Goal: Task Accomplishment & Management: Manage account settings

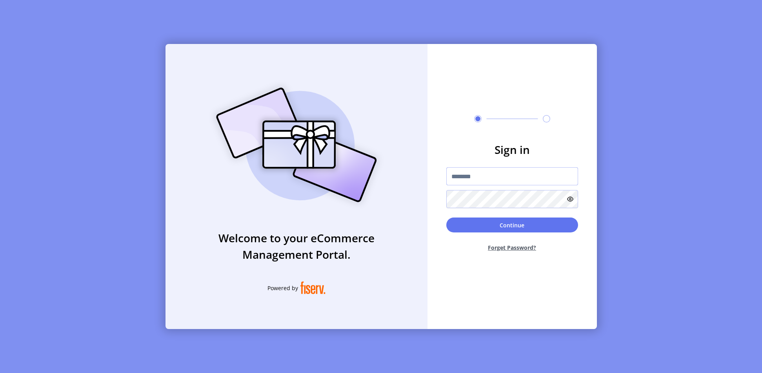
click at [500, 181] on input "text" at bounding box center [513, 176] width 132 height 18
click at [485, 175] on input "text" at bounding box center [513, 176] width 132 height 18
type input "**********"
click at [519, 228] on button "Continue" at bounding box center [513, 224] width 132 height 15
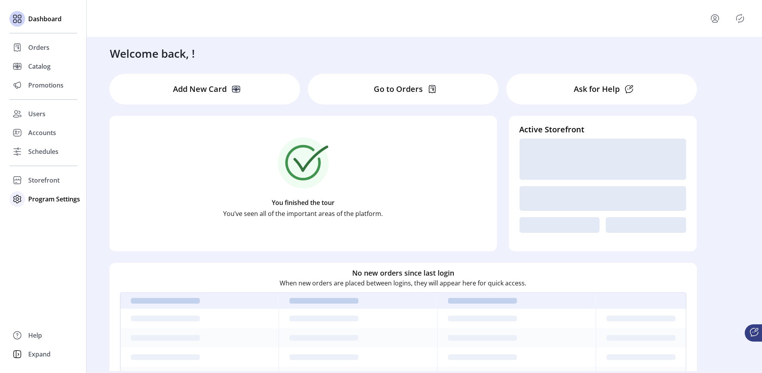
click at [44, 199] on span "Program Settings" at bounding box center [54, 198] width 52 height 9
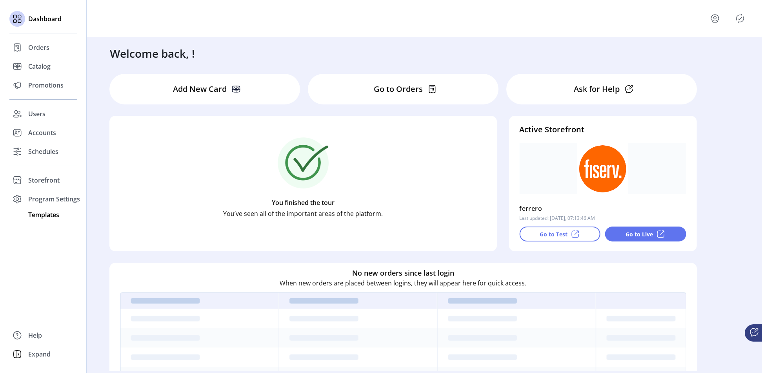
click at [41, 212] on span "Templates" at bounding box center [43, 214] width 31 height 9
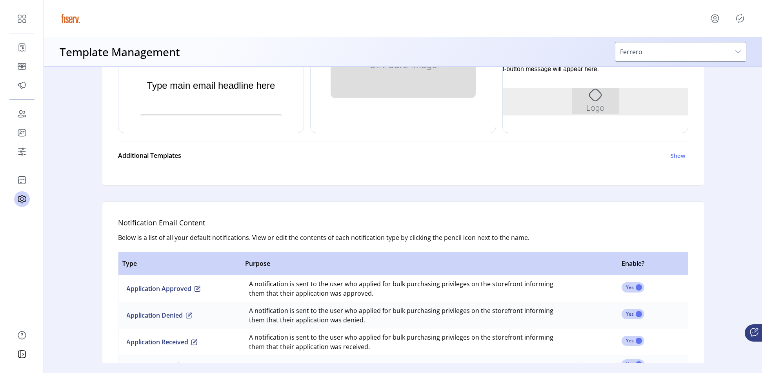
scroll to position [480, 0]
